Goal: Register for event/course

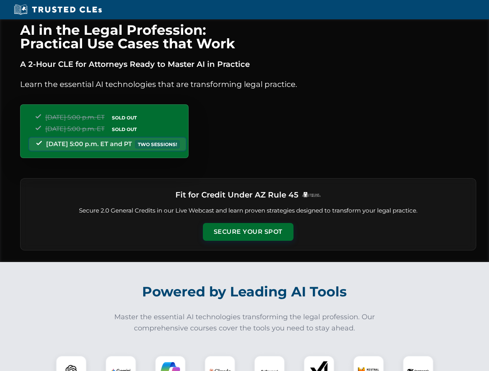
click at [248, 232] on button "Secure Your Spot" at bounding box center [248, 232] width 91 height 18
click at [71, 364] on img at bounding box center [71, 371] width 22 height 22
